Goal: Use online tool/utility: Utilize a website feature to perform a specific function

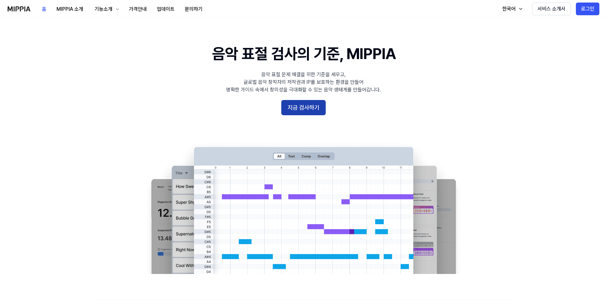
click at [306, 106] on button "지금 검사하기" at bounding box center [303, 107] width 44 height 15
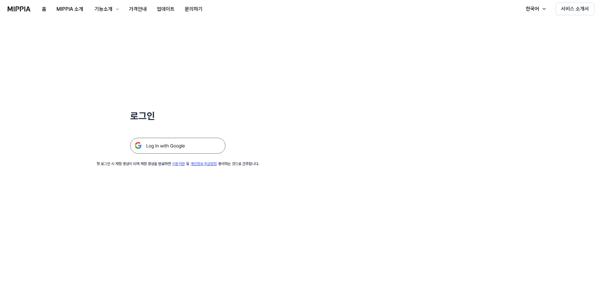
click at [185, 143] on img at bounding box center [177, 146] width 95 height 16
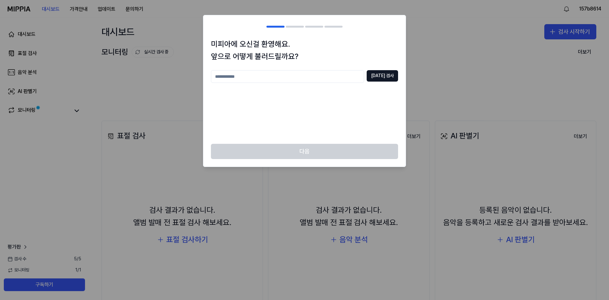
click at [275, 74] on input "text" at bounding box center [287, 76] width 153 height 13
type input "*"
type input "********"
click at [376, 75] on button "중복 검사" at bounding box center [382, 75] width 31 height 11
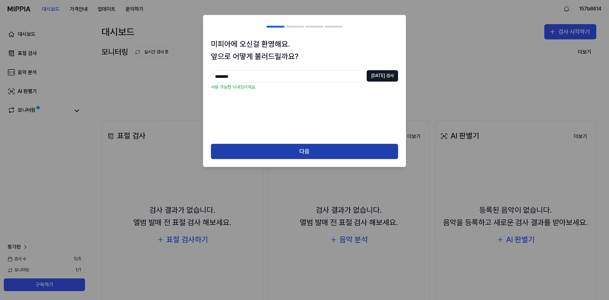
click at [313, 153] on button "다음" at bounding box center [304, 151] width 187 height 15
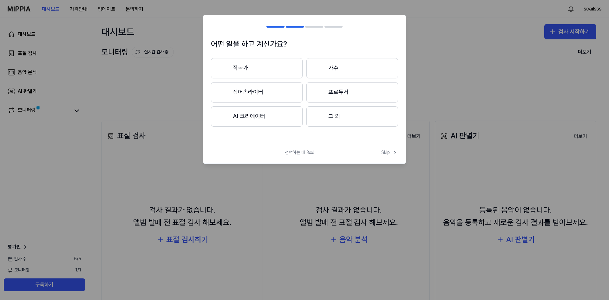
click at [337, 69] on button "가수" at bounding box center [353, 68] width 92 height 20
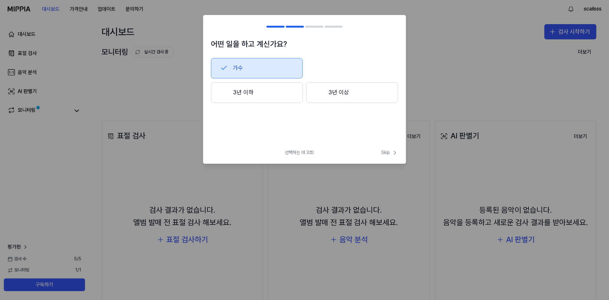
click at [344, 98] on button "3년 이상" at bounding box center [353, 92] width 92 height 21
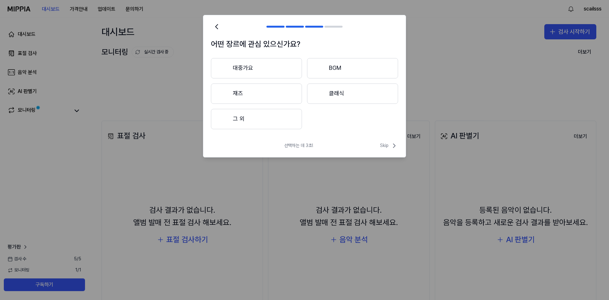
click at [272, 71] on button "대중가요" at bounding box center [256, 68] width 91 height 20
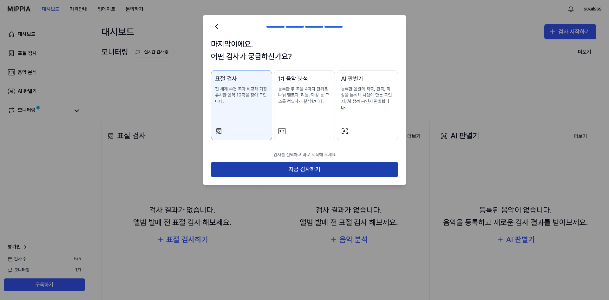
click at [304, 162] on button "지금 검사하기" at bounding box center [304, 169] width 187 height 15
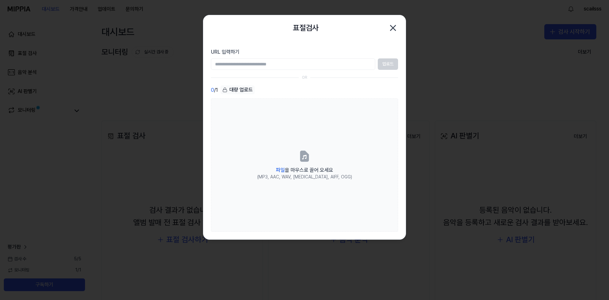
click at [392, 27] on icon "button" at bounding box center [393, 27] width 5 height 5
